Goal: Task Accomplishment & Management: Manage account settings

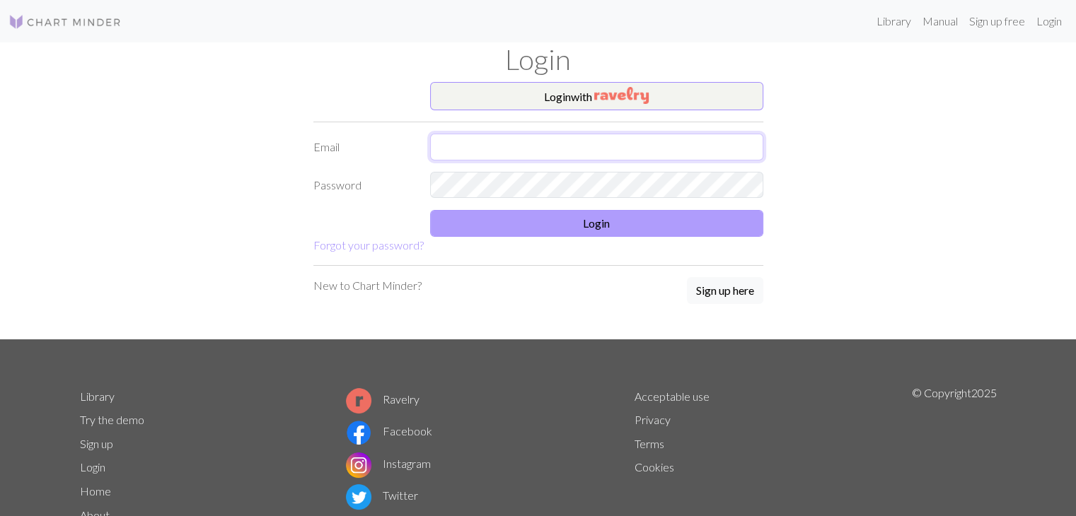
type input "[EMAIL_ADDRESS][PERSON_NAME][DOMAIN_NAME]"
click at [592, 223] on button "Login" at bounding box center [596, 223] width 333 height 27
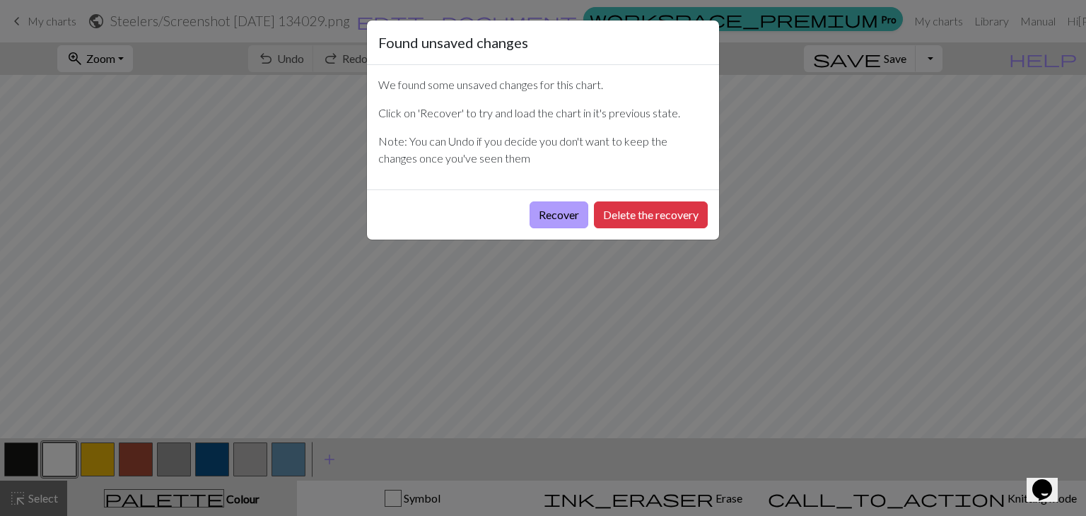
click at [560, 211] on button "Recover" at bounding box center [559, 215] width 59 height 27
